Goal: Find specific page/section: Find specific page/section

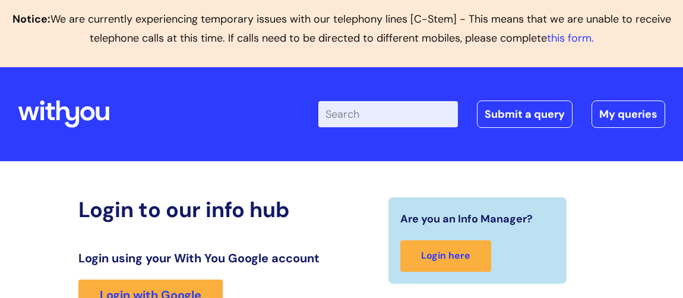
scroll to position [263, 0]
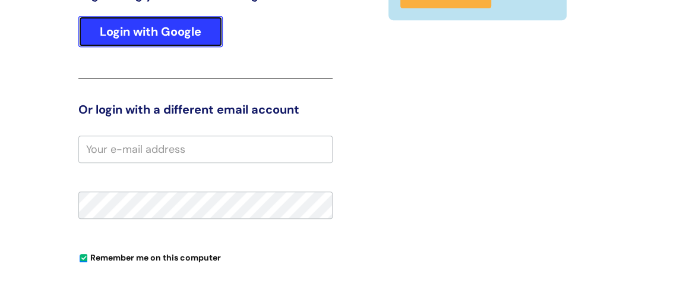
drag, startPoint x: 185, startPoint y: 33, endPoint x: 204, endPoint y: 44, distance: 21.8
click at [185, 33] on link "Login with Google" at bounding box center [150, 31] width 144 height 31
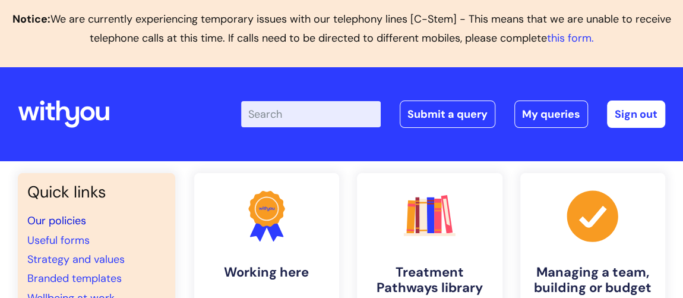
click at [57, 216] on link "Our policies" at bounding box center [56, 220] width 59 height 14
click at [66, 217] on link "Our policies" at bounding box center [56, 220] width 59 height 14
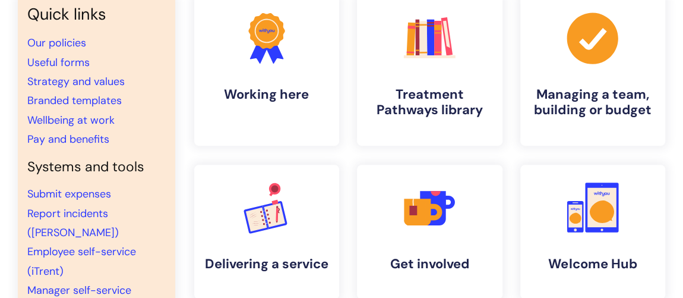
scroll to position [162, 0]
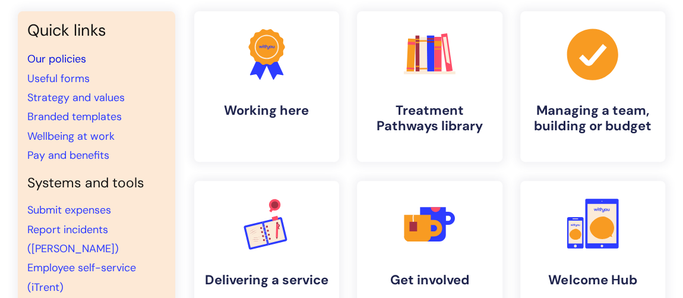
click at [75, 57] on link "Our policies" at bounding box center [56, 59] width 59 height 14
